Goal: Answer question/provide support: Share knowledge or assist other users

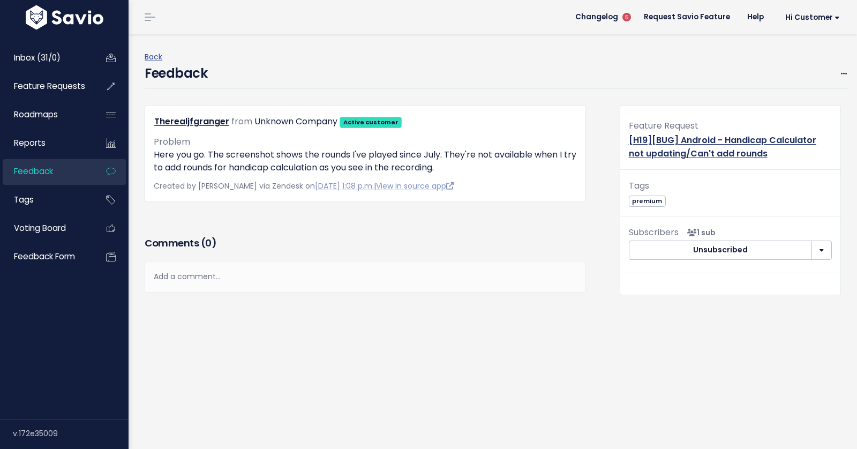
click at [703, 145] on link "[H19][BUG] Android - Handicap Calculator not updating/Can't add rounds" at bounding box center [721, 147] width 187 height 26
